Goal: Task Accomplishment & Management: Manage account settings

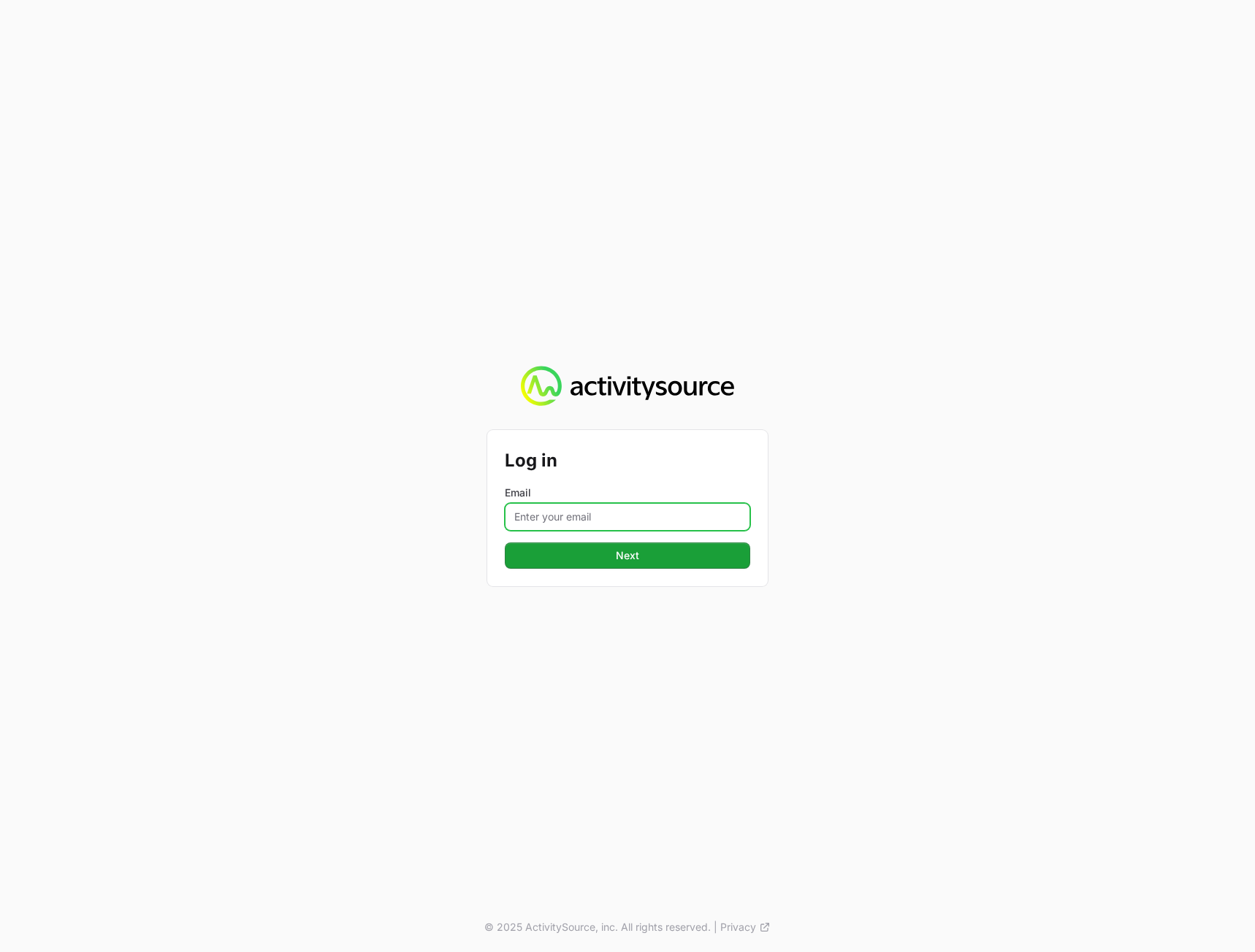
click at [605, 516] on input "Email" at bounding box center [628, 517] width 246 height 28
click at [546, 511] on input "Email" at bounding box center [628, 517] width 246 height 28
drag, startPoint x: 697, startPoint y: 414, endPoint x: 685, endPoint y: 442, distance: 30.5
click at [697, 413] on div "Log in Email [EMAIL_ADDRESS][DOMAIN_NAME] Next © 2025 ActivitySource, inc. All …" at bounding box center [628, 476] width 1255 height 952
click at [613, 538] on form "Log in Email [EMAIL_ADDRESS][DOMAIN_NAME] Next" at bounding box center [628, 508] width 246 height 122
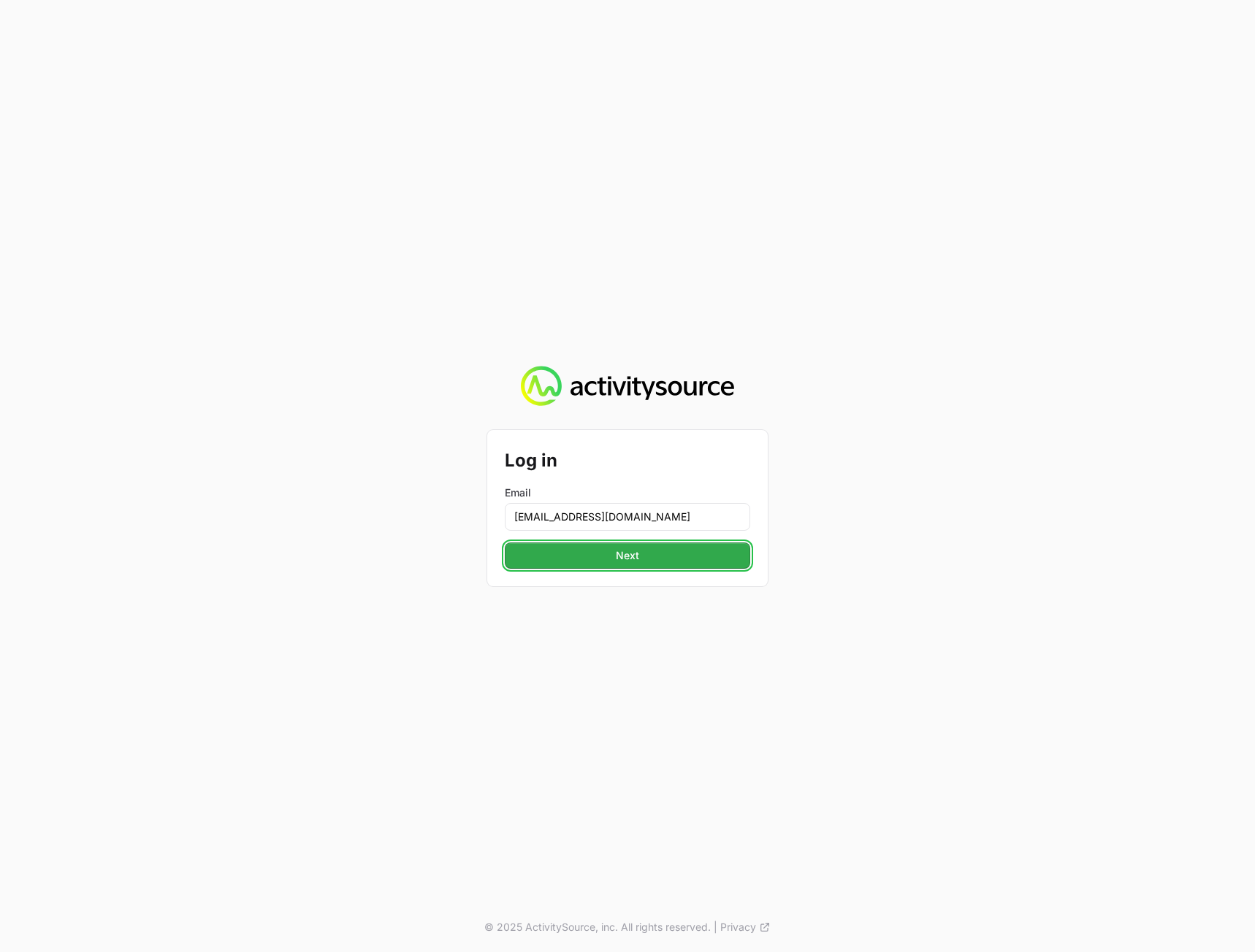
click at [607, 554] on button "Next" at bounding box center [628, 556] width 246 height 26
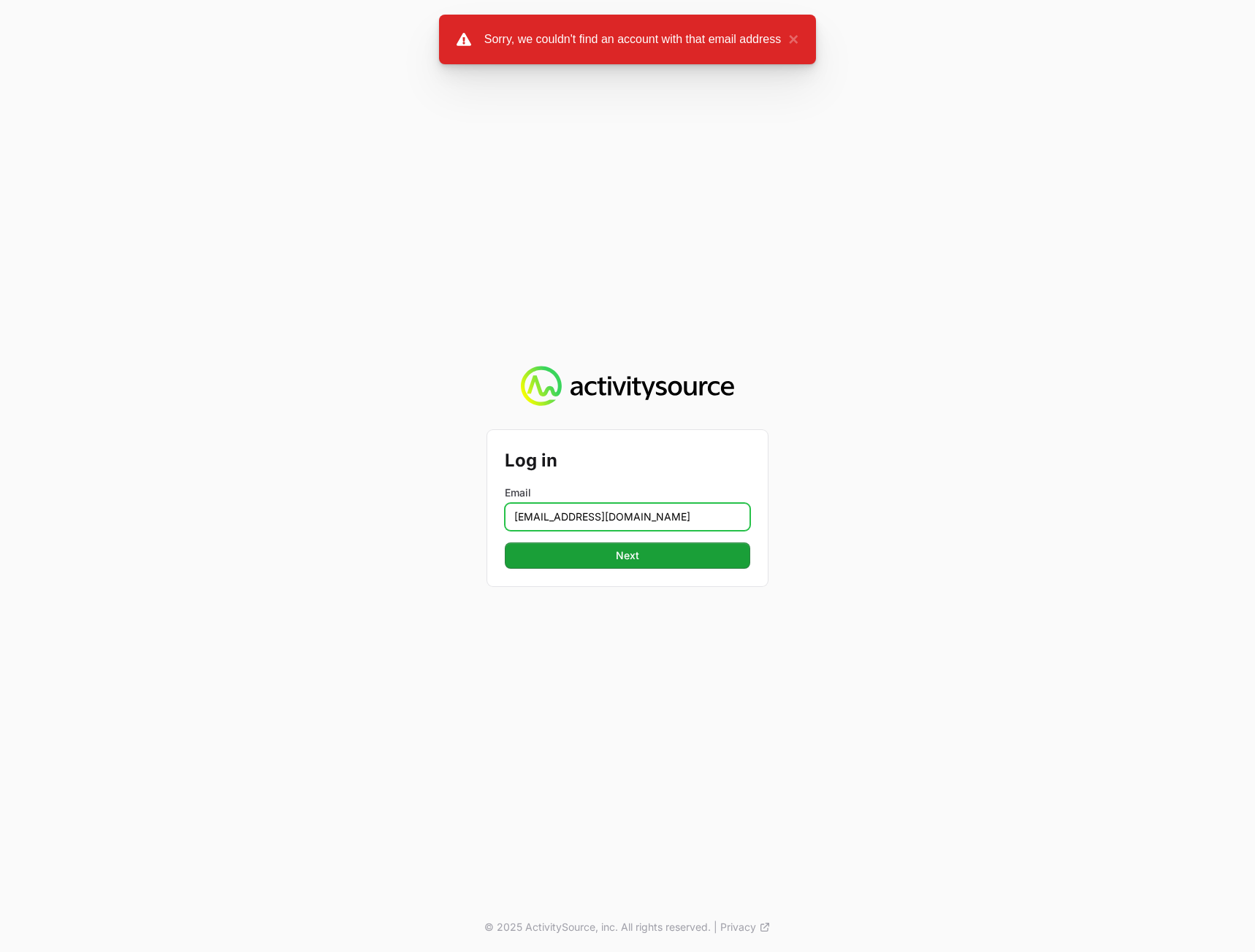
click at [565, 516] on input "[EMAIL_ADDRESS][DOMAIN_NAME]" at bounding box center [628, 517] width 246 height 28
click at [521, 515] on input "[EMAIL_ADDRESS][DOMAIN_NAME]" at bounding box center [628, 517] width 246 height 28
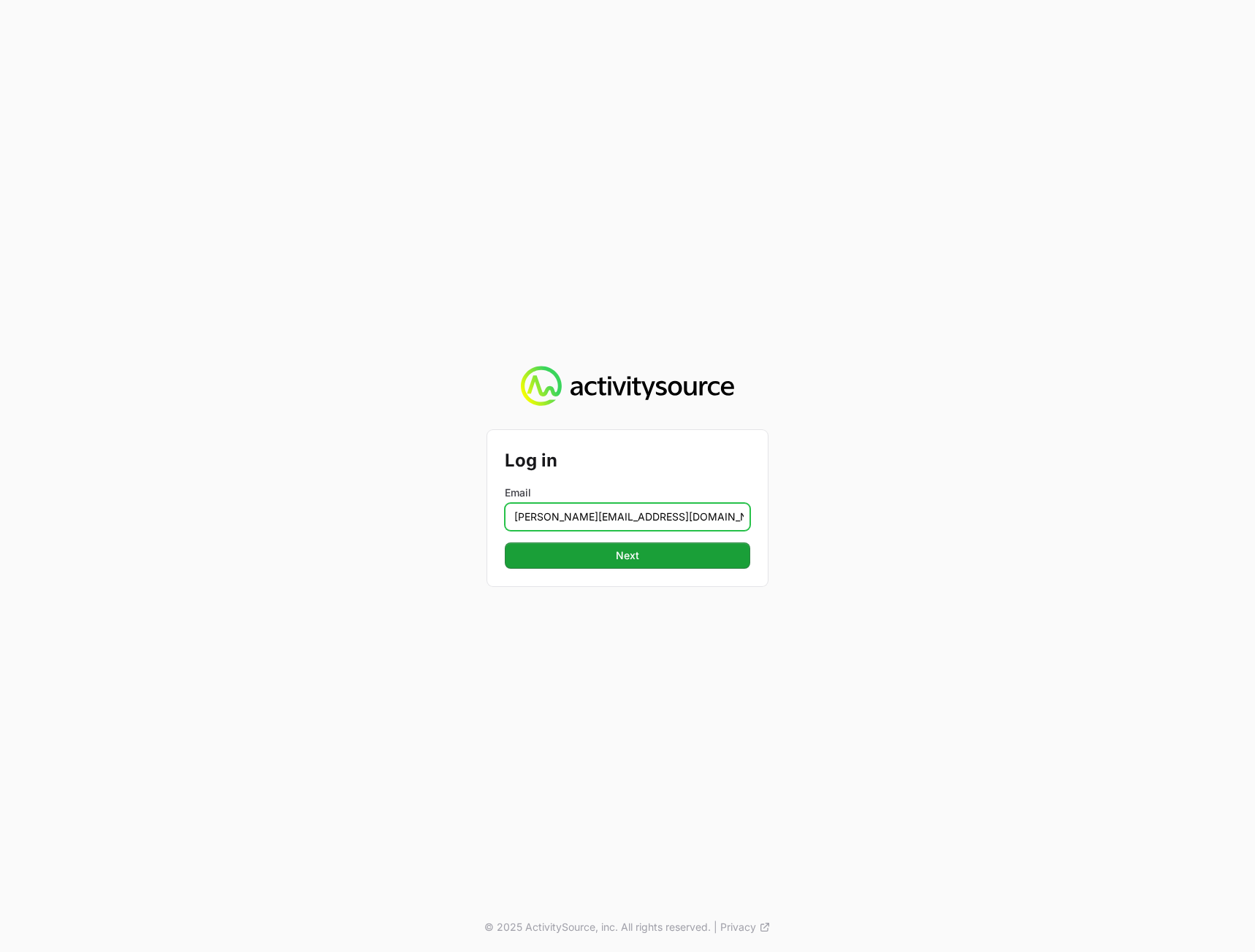
type input "[PERSON_NAME][EMAIL_ADDRESS][DOMAIN_NAME]"
click at [505, 542] on button "Next" at bounding box center [628, 556] width 246 height 26
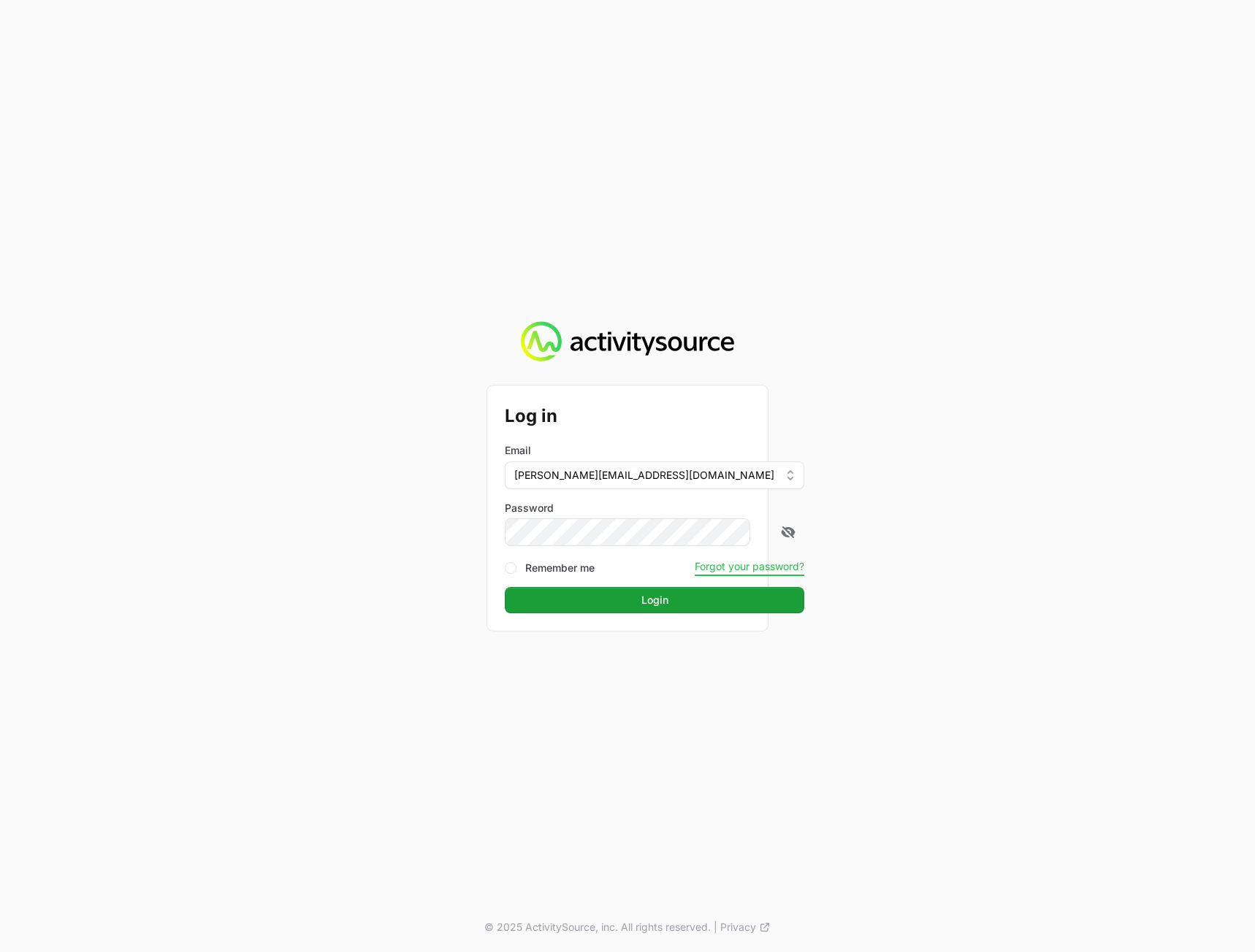
click at [694, 569] on button "Forgot your password?" at bounding box center [749, 567] width 109 height 13
